Goal: Task Accomplishment & Management: Complete application form

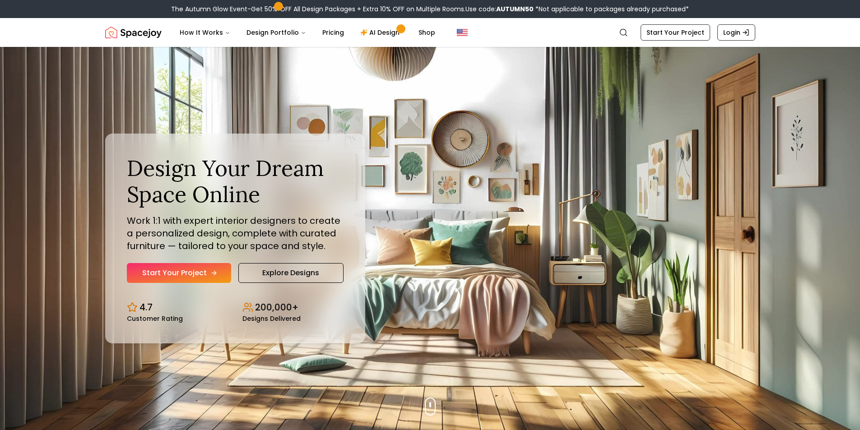
click at [194, 271] on link "Start Your Project" at bounding box center [179, 273] width 104 height 20
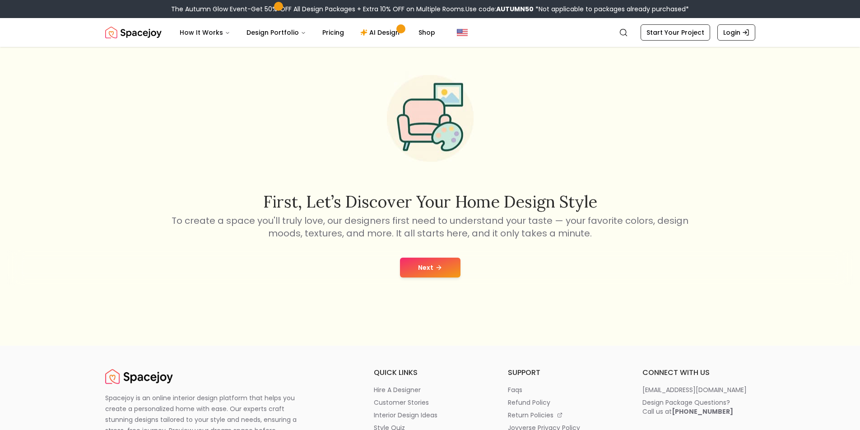
click at [427, 267] on button "Next" at bounding box center [430, 268] width 60 height 20
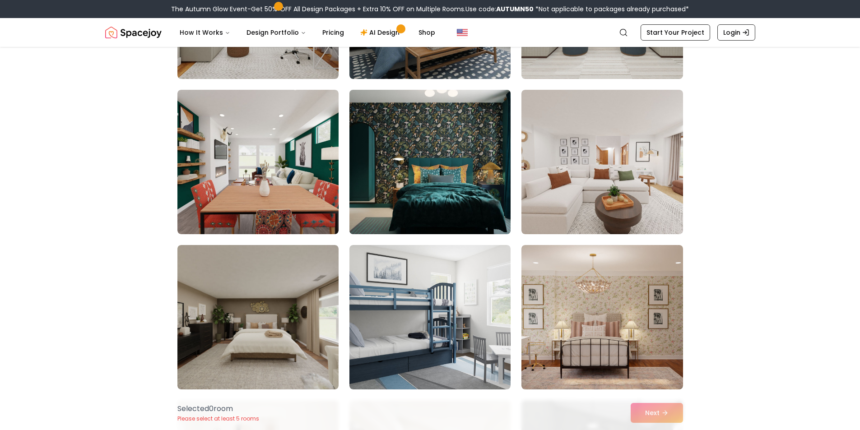
scroll to position [1910, 0]
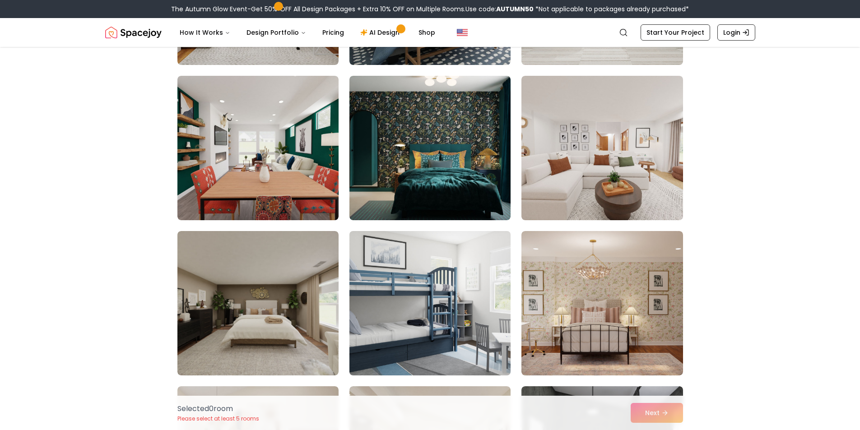
click at [432, 328] on img at bounding box center [429, 304] width 169 height 152
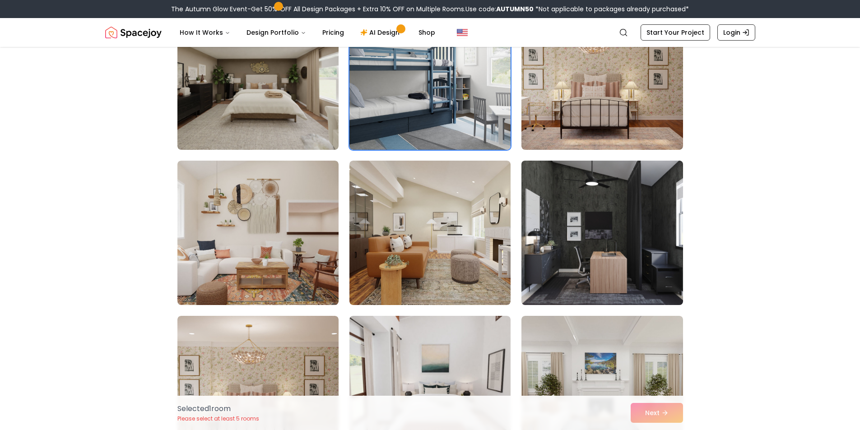
click at [595, 221] on img at bounding box center [601, 233] width 169 height 152
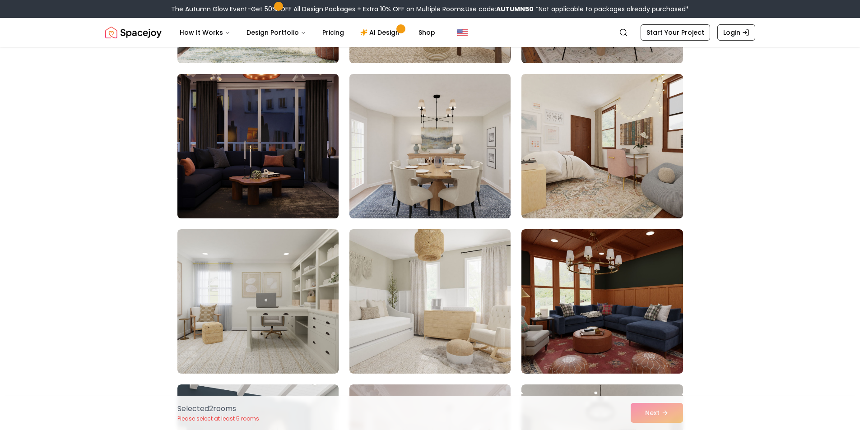
click at [291, 183] on img at bounding box center [257, 146] width 169 height 152
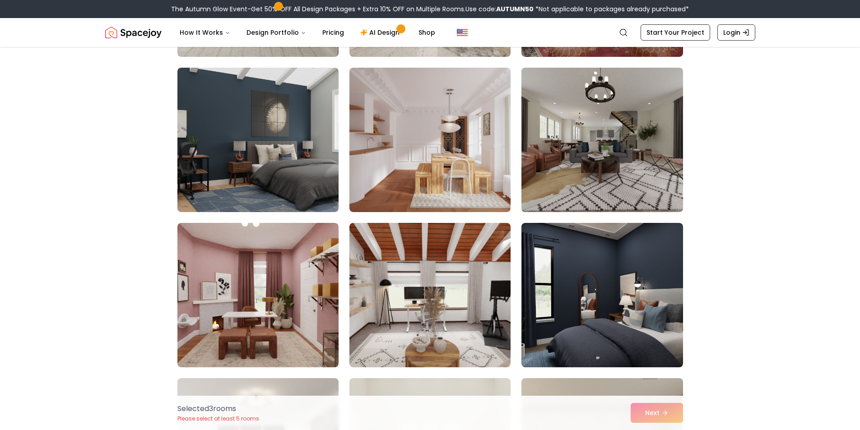
scroll to position [3490, 0]
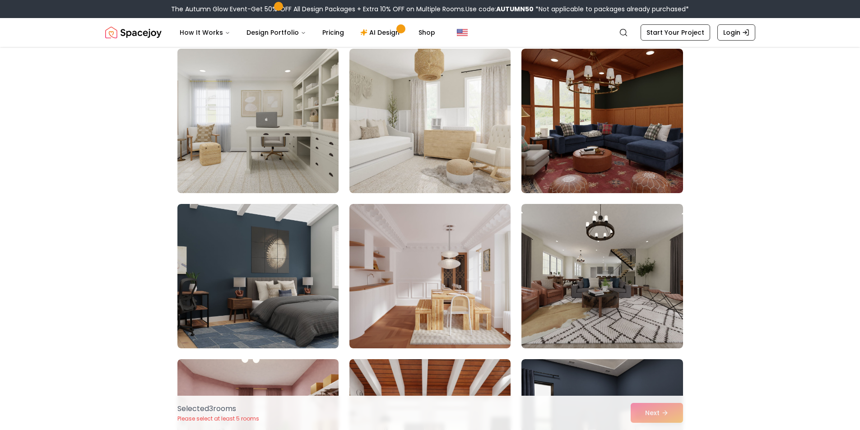
click at [254, 155] on img at bounding box center [257, 121] width 169 height 152
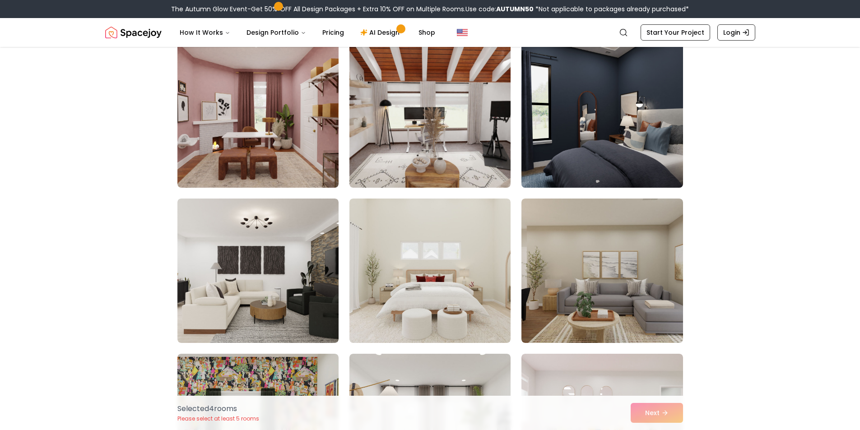
click at [574, 181] on img at bounding box center [601, 116] width 169 height 152
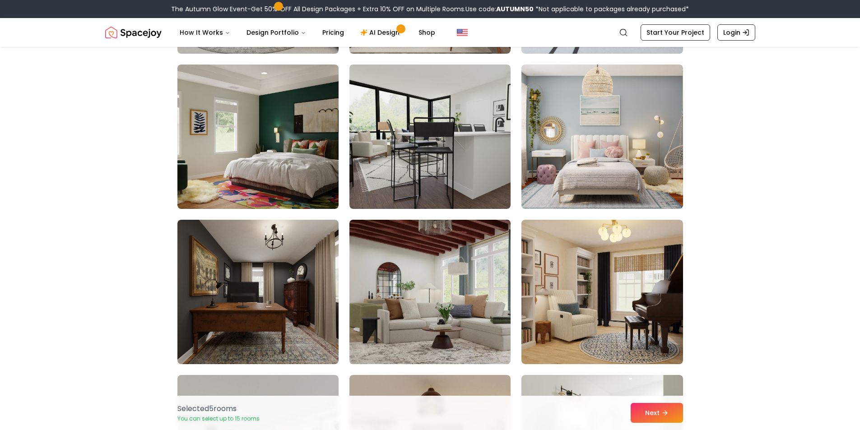
scroll to position [4303, 0]
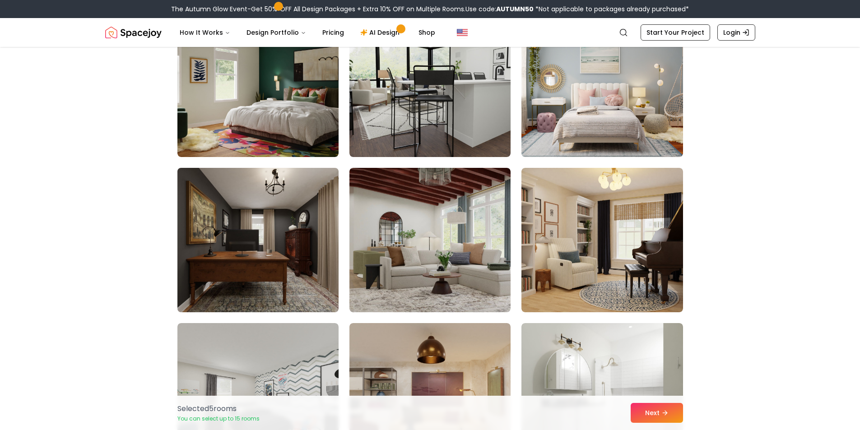
click at [222, 262] on img at bounding box center [257, 240] width 169 height 152
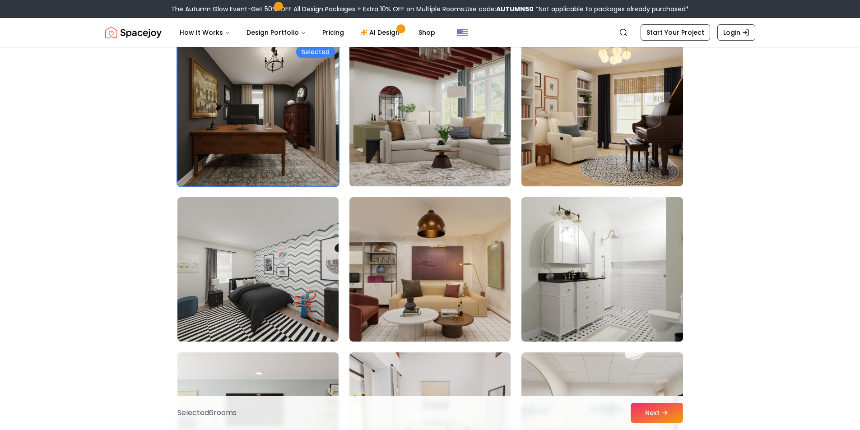
scroll to position [4483, 0]
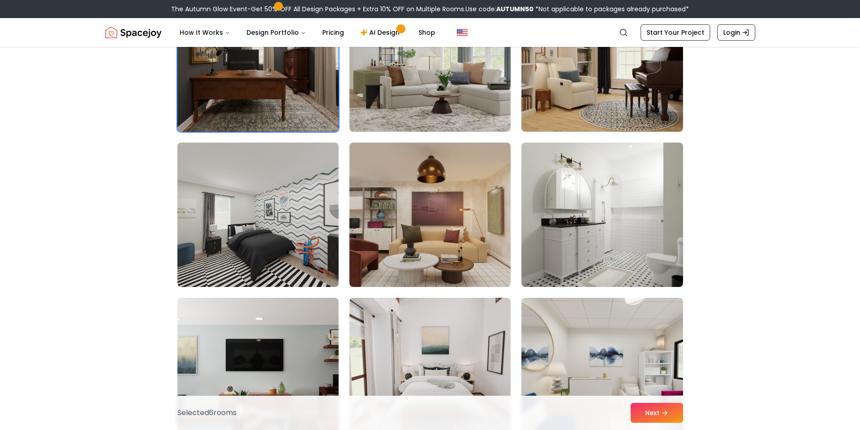
click at [253, 243] on img at bounding box center [257, 215] width 169 height 152
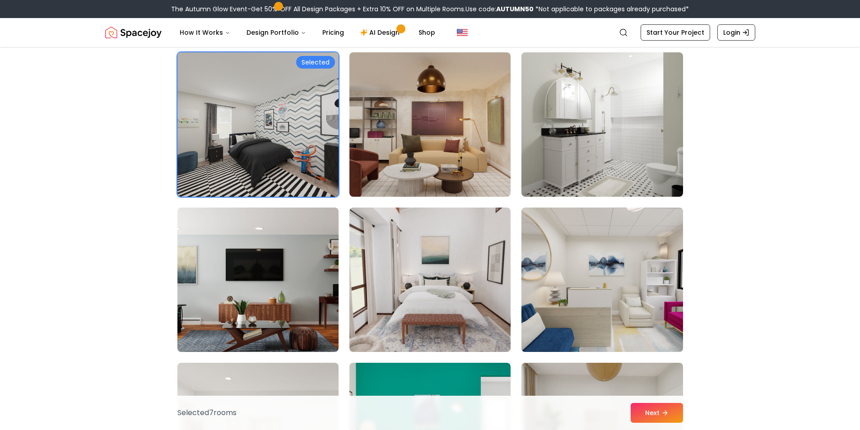
scroll to position [4664, 0]
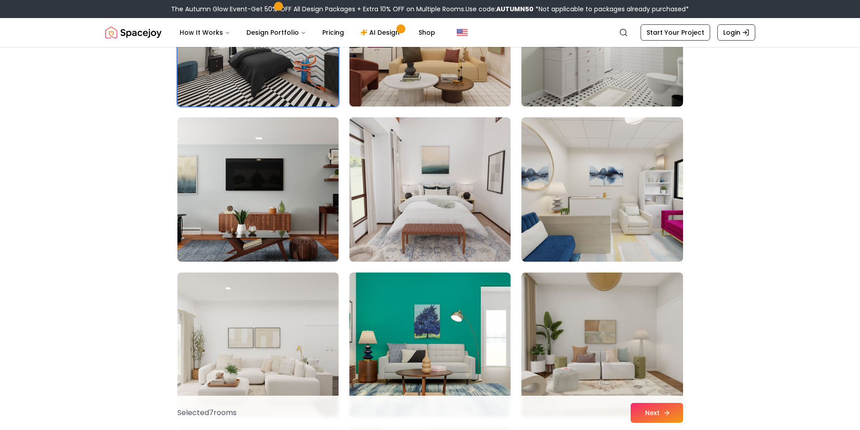
click at [667, 409] on button "Next" at bounding box center [657, 413] width 52 height 20
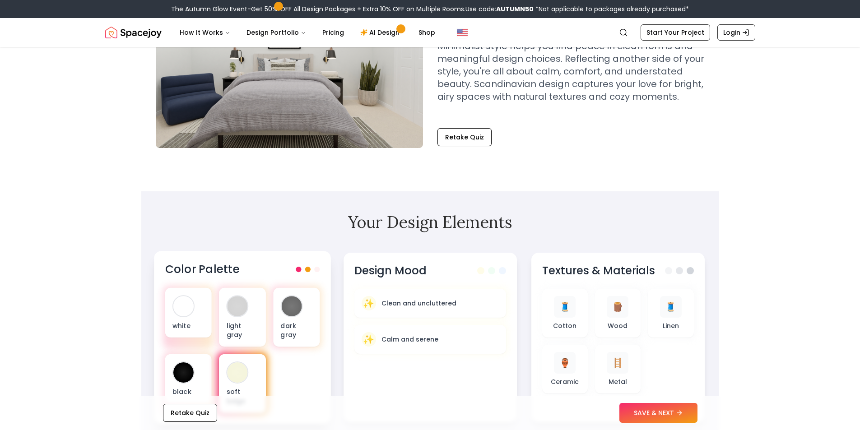
scroll to position [135, 0]
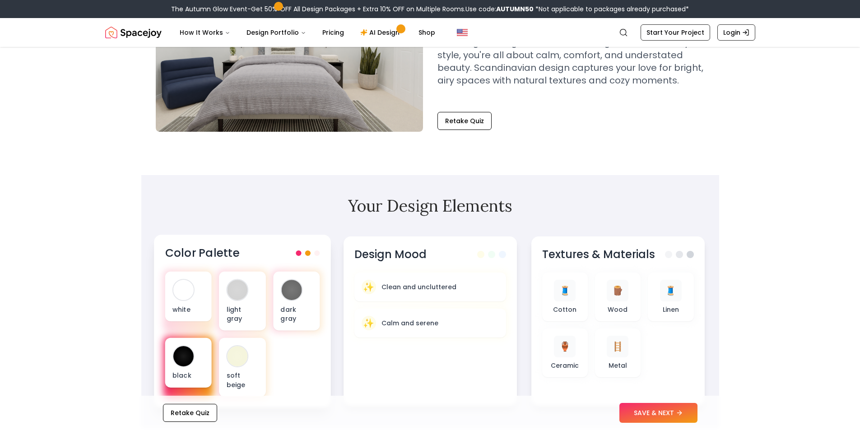
click at [183, 371] on p "black" at bounding box center [188, 375] width 32 height 9
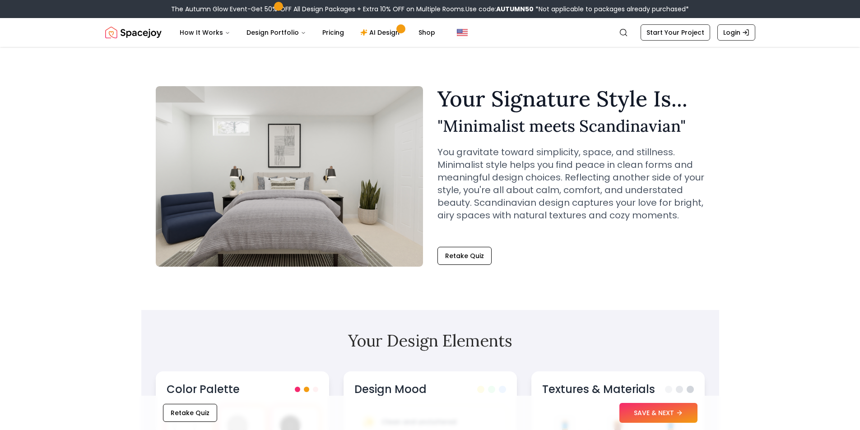
scroll to position [0, 0]
